Goal: Information Seeking & Learning: Learn about a topic

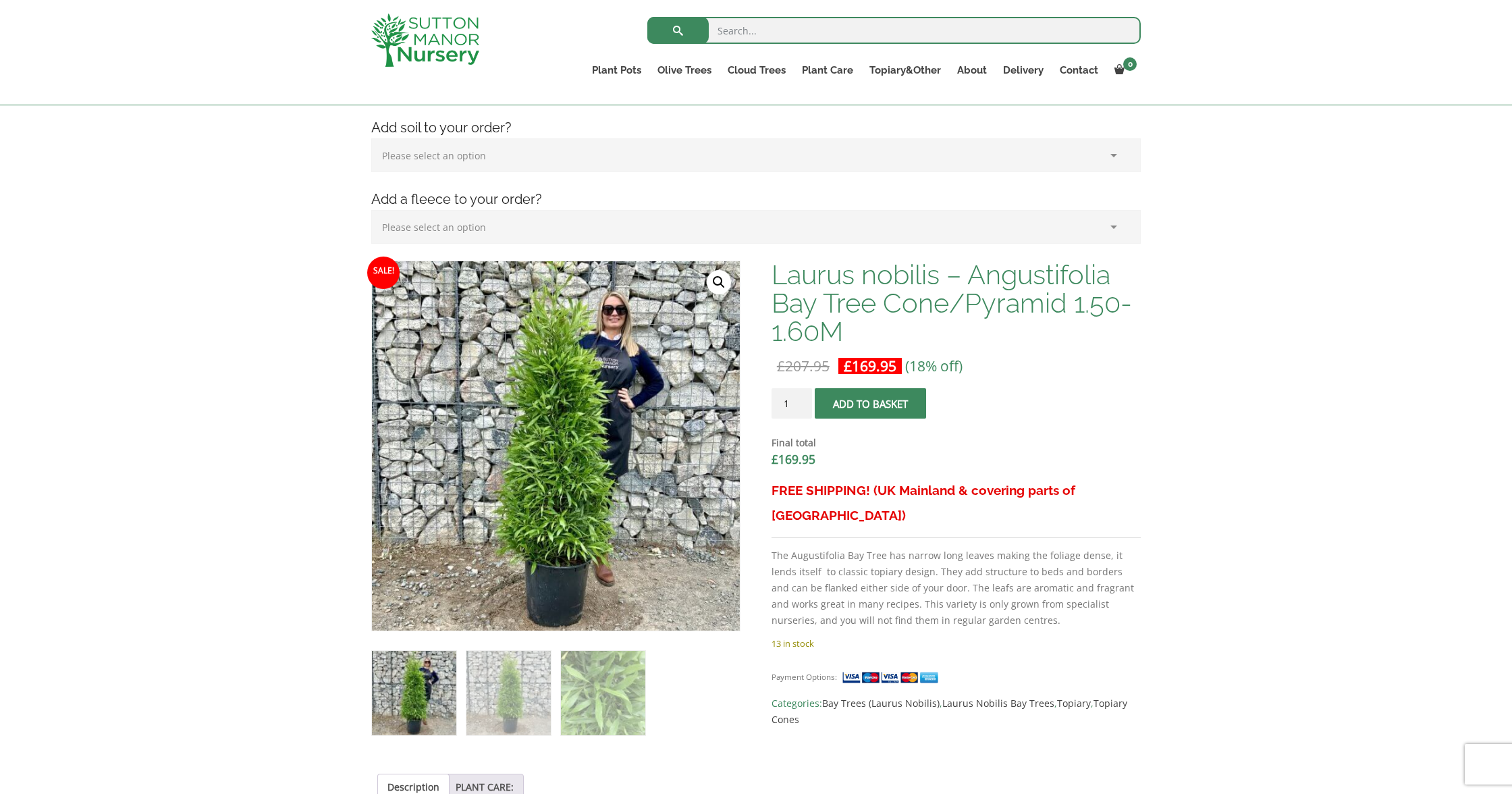
scroll to position [263, 0]
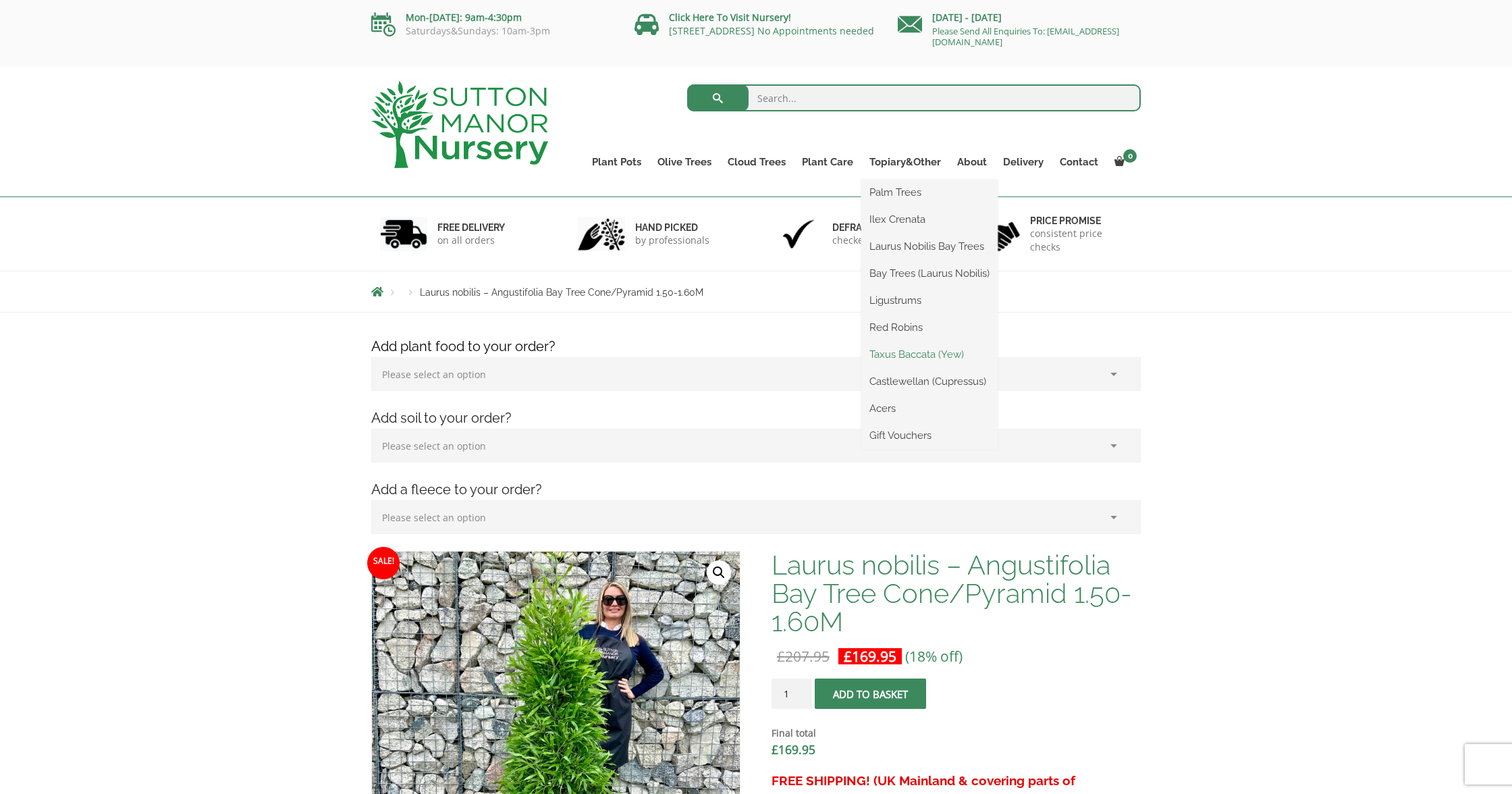
click at [910, 353] on link "Taxus Baccata (Yew)" at bounding box center [928, 354] width 136 height 21
